Goal: Use online tool/utility: Utilize a website feature to perform a specific function

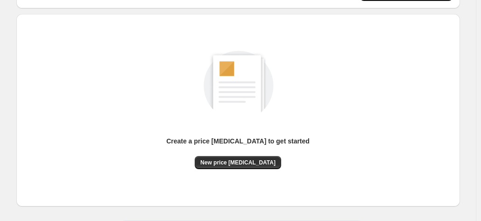
scroll to position [93, 0]
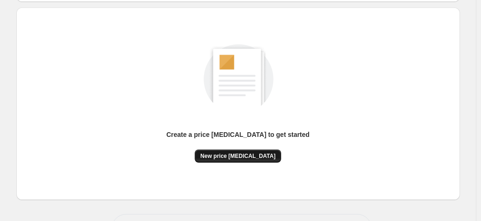
click at [242, 156] on span "New price [MEDICAL_DATA]" at bounding box center [237, 155] width 75 height 7
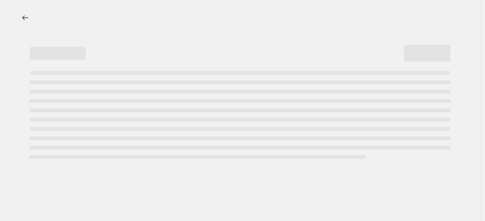
select select "percentage"
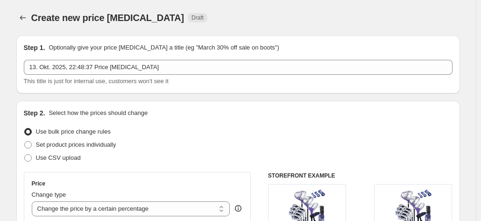
scroll to position [93, 0]
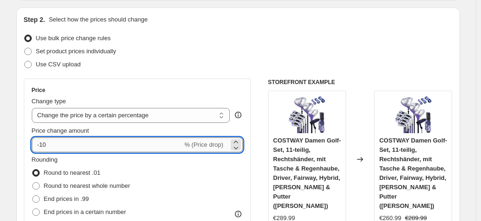
click at [105, 143] on input "-10" at bounding box center [107, 144] width 151 height 15
type input "-1"
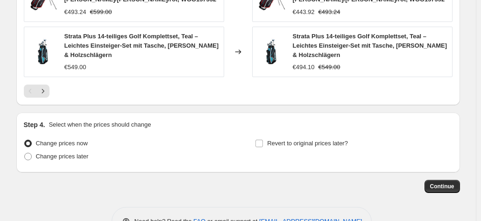
scroll to position [771, 0]
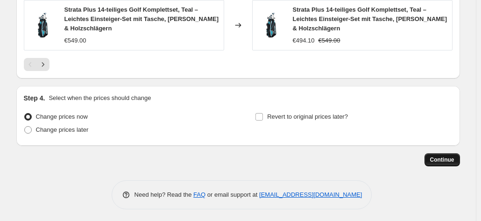
type input "-37"
click at [432, 157] on button "Continue" at bounding box center [441, 159] width 35 height 13
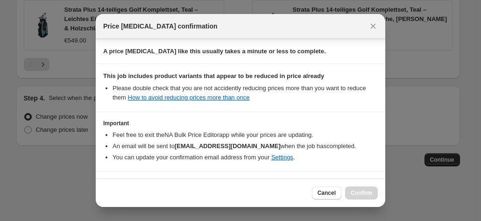
scroll to position [170, 0]
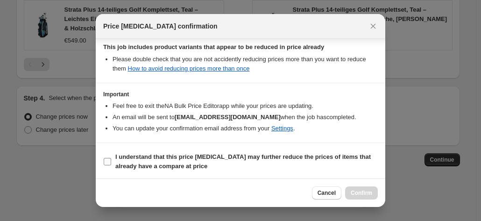
click at [349, 159] on b "I understand that this price [MEDICAL_DATA] may further reduce the prices of it…" at bounding box center [242, 161] width 255 height 16
click at [111, 159] on input "I understand that this price [MEDICAL_DATA] may further reduce the prices of it…" at bounding box center [107, 161] width 7 height 7
checkbox input "true"
click at [357, 192] on span "Confirm" at bounding box center [360, 192] width 21 height 7
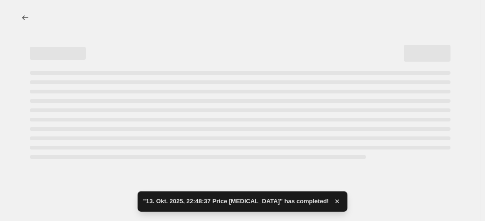
select select "percentage"
